Goal: Use online tool/utility: Utilize a website feature to perform a specific function

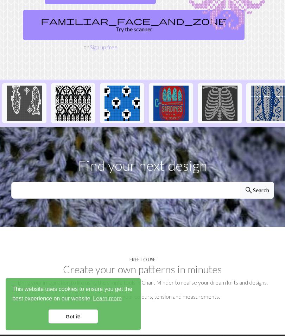
scroll to position [119, 0]
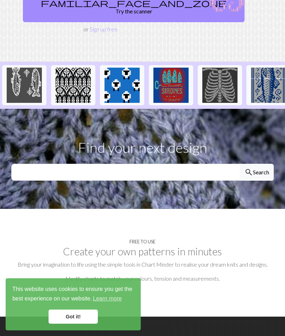
click at [256, 165] on button "search Search" at bounding box center [257, 172] width 34 height 17
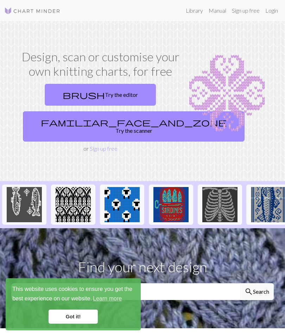
click at [119, 122] on link "familiar_face_and_zone Try the scanner" at bounding box center [134, 126] width 222 height 30
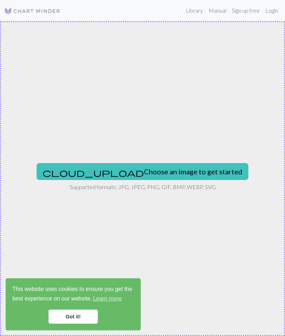
click at [114, 302] on link "Learn more" at bounding box center [107, 298] width 31 height 11
click at [72, 317] on link "Got it!" at bounding box center [73, 316] width 49 height 14
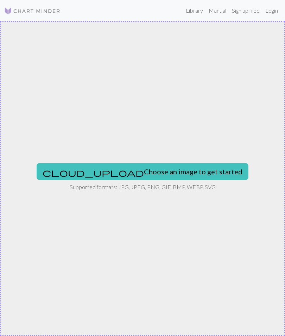
click at [165, 167] on button "cloud_upload Choose an image to get started" at bounding box center [143, 171] width 212 height 17
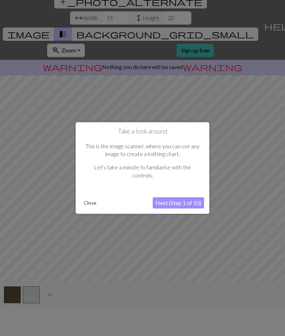
scroll to position [31, 0]
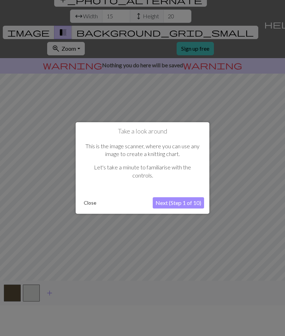
click at [176, 202] on button "Next (Step 1 of 10)" at bounding box center [178, 202] width 51 height 11
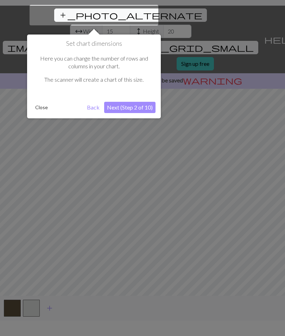
scroll to position [13, 0]
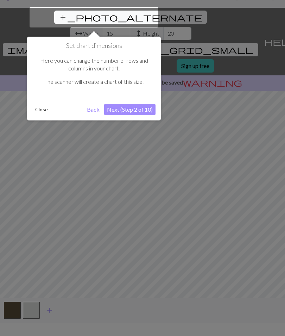
click at [140, 107] on button "Next (Step 2 of 10)" at bounding box center [129, 109] width 51 height 11
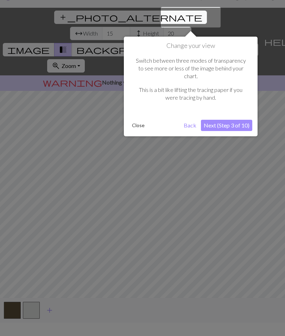
click at [240, 120] on button "Next (Step 3 of 10)" at bounding box center [226, 125] width 51 height 11
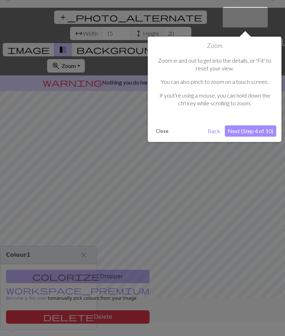
click at [265, 128] on button "Next (Step 4 of 10)" at bounding box center [250, 130] width 51 height 11
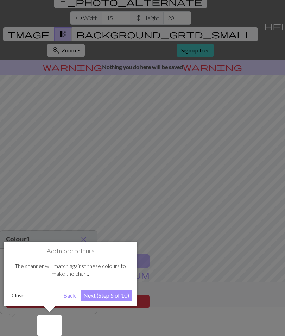
scroll to position [31, 0]
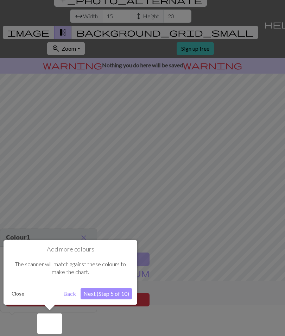
click at [101, 294] on button "Next (Step 5 of 10)" at bounding box center [106, 293] width 51 height 11
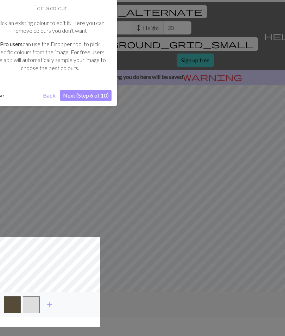
scroll to position [0, 0]
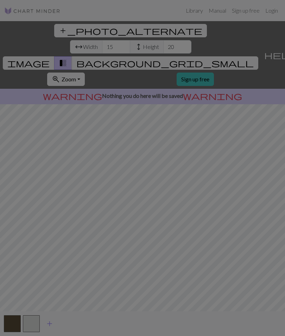
click at [255, 145] on div at bounding box center [142, 183] width 285 height 366
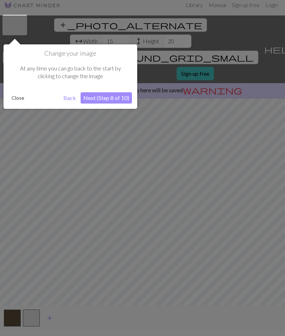
scroll to position [13, 0]
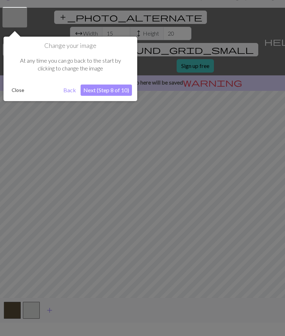
click at [116, 91] on button "Next (Step 8 of 10)" at bounding box center [106, 89] width 51 height 11
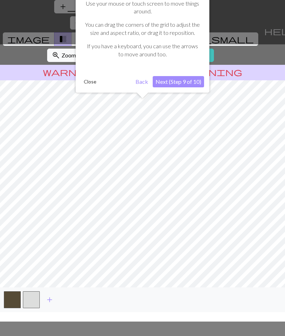
scroll to position [31, 0]
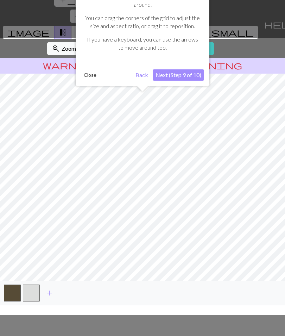
click at [193, 73] on button "Next (Step 9 of 10)" at bounding box center [178, 74] width 51 height 11
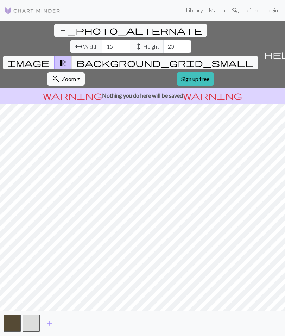
scroll to position [18, 0]
click at [67, 58] on span "transition_fade" at bounding box center [63, 63] width 8 height 10
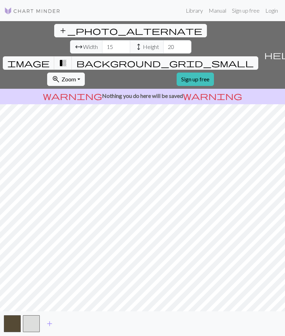
click at [83, 43] on span "Width" at bounding box center [90, 47] width 15 height 8
click at [102, 40] on input "15" at bounding box center [116, 46] width 28 height 13
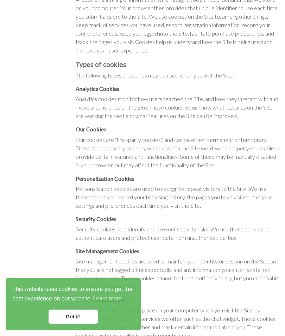
scroll to position [210, 0]
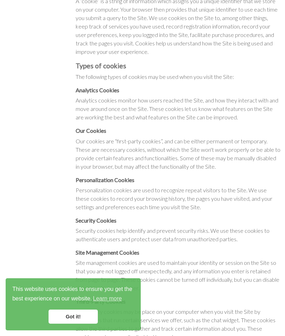
click at [71, 323] on link "Got it!" at bounding box center [73, 316] width 49 height 14
